Goal: Task Accomplishment & Management: Use online tool/utility

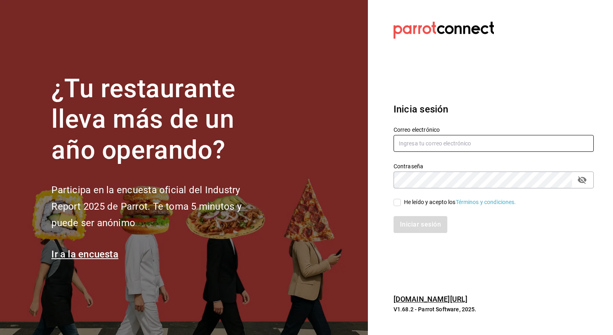
type input "[EMAIL_ADDRESS][PERSON_NAME][DOMAIN_NAME]"
click at [396, 201] on input "He leído y acepto los Términos y condiciones." at bounding box center [397, 202] width 7 height 7
checkbox input "true"
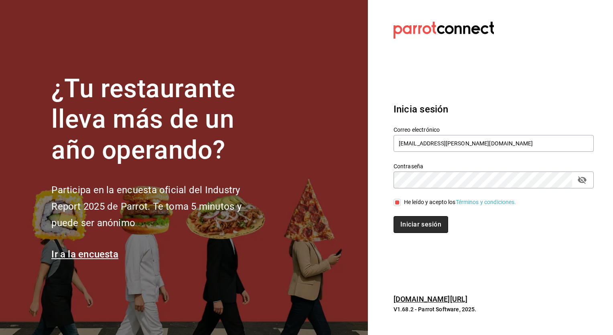
click at [419, 224] on button "Iniciar sesión" at bounding box center [421, 224] width 55 height 17
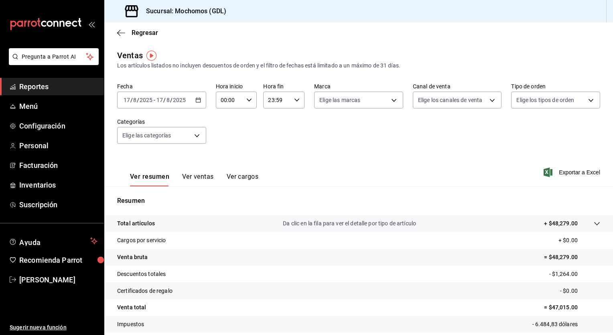
click at [198, 100] on icon "button" at bounding box center [198, 100] width 6 height 6
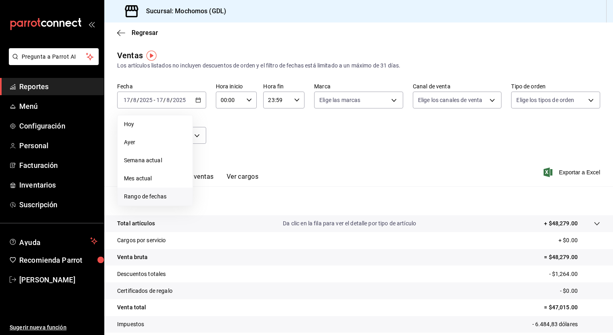
click at [154, 197] on span "Rango de fechas" at bounding box center [155, 196] width 62 height 8
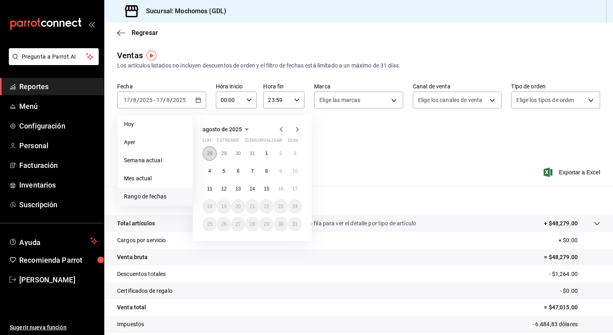
click at [209, 154] on abbr "28" at bounding box center [209, 153] width 5 height 6
click at [297, 126] on icon "button" at bounding box center [298, 129] width 10 height 10
click at [296, 187] on abbr "17" at bounding box center [295, 189] width 5 height 6
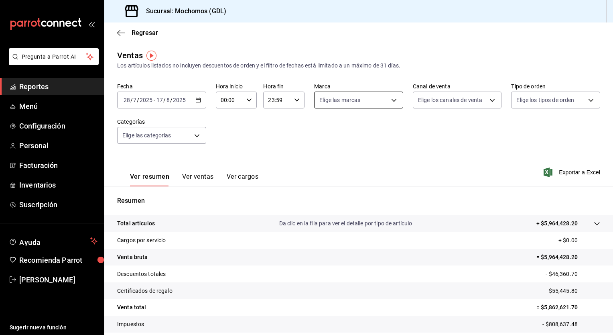
click at [390, 100] on body "Pregunta a Parrot AI Reportes Menú Configuración Personal Facturación Inventari…" at bounding box center [306, 167] width 613 height 335
click at [348, 171] on li "Mika (GDL)" at bounding box center [355, 176] width 87 height 18
type input "9cac9703-0c5a-4d8b-addd-5b6b571d65b9"
checkbox input "true"
click at [339, 130] on span "Ver todas" at bounding box center [346, 131] width 24 height 8
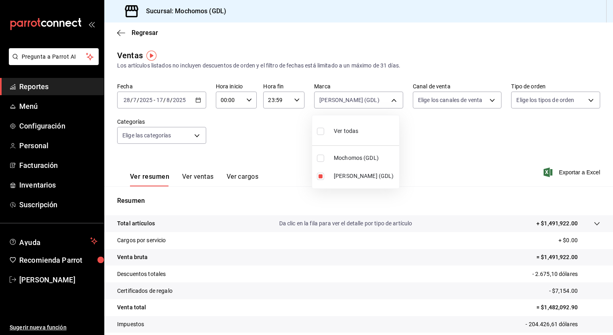
type input "36c25d4a-7cb0-456c-a434-e981d54830bc,9cac9703-0c5a-4d8b-addd-5b6b571d65b9"
checkbox input "true"
drag, startPoint x: 543, startPoint y: 175, endPoint x: 450, endPoint y: 144, distance: 98.0
click at [450, 144] on div at bounding box center [306, 167] width 613 height 335
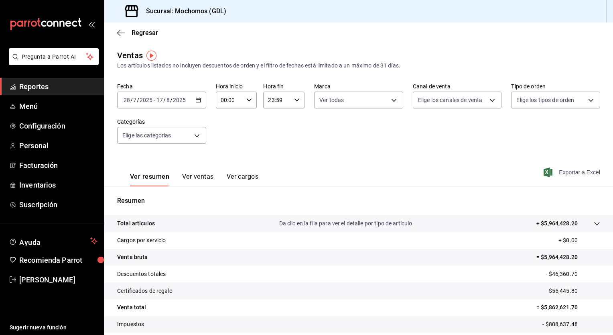
click at [544, 171] on icon "button" at bounding box center [548, 172] width 9 height 10
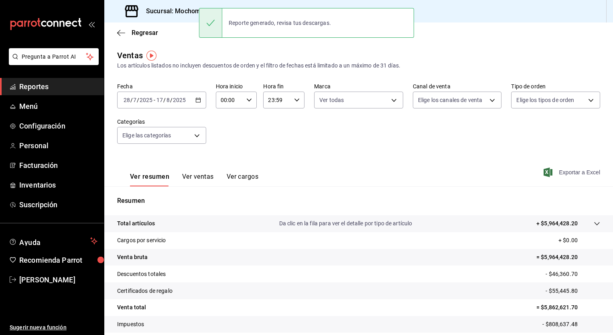
click at [282, 120] on div "Fecha 2025-07-28 28 / 7 / 2025 - 2025-08-17 17 / 8 / 2025 Hora inicio 00:00 Hor…" at bounding box center [358, 118] width 483 height 71
click at [199, 105] on div "2025-07-28 28 / 7 / 2025 - 2025-08-17 17 / 8 / 2025" at bounding box center [161, 99] width 89 height 17
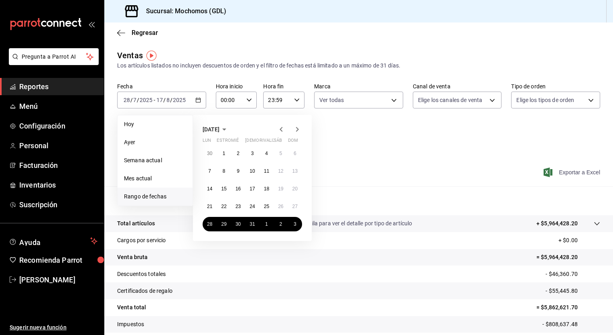
click at [298, 129] on icon "button" at bounding box center [297, 129] width 3 height 5
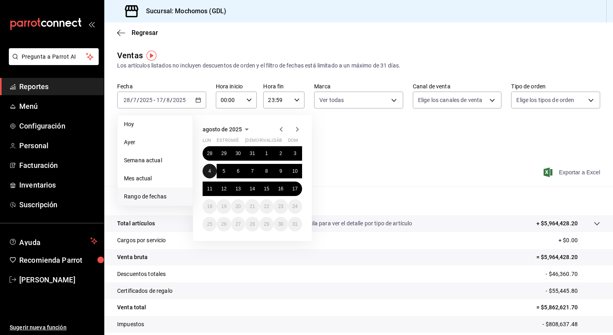
click at [209, 170] on abbr "4" at bounding box center [209, 171] width 3 height 6
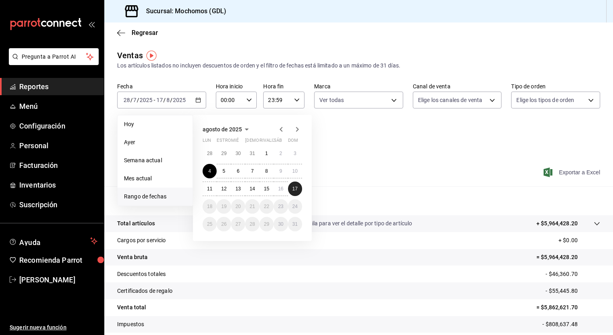
click at [296, 188] on abbr "17" at bounding box center [295, 189] width 5 height 6
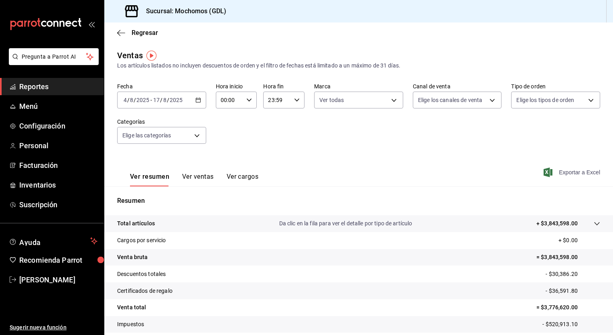
click at [559, 174] on font "Exportar a Excel" at bounding box center [579, 172] width 41 height 6
